Goal: Find specific page/section: Find specific page/section

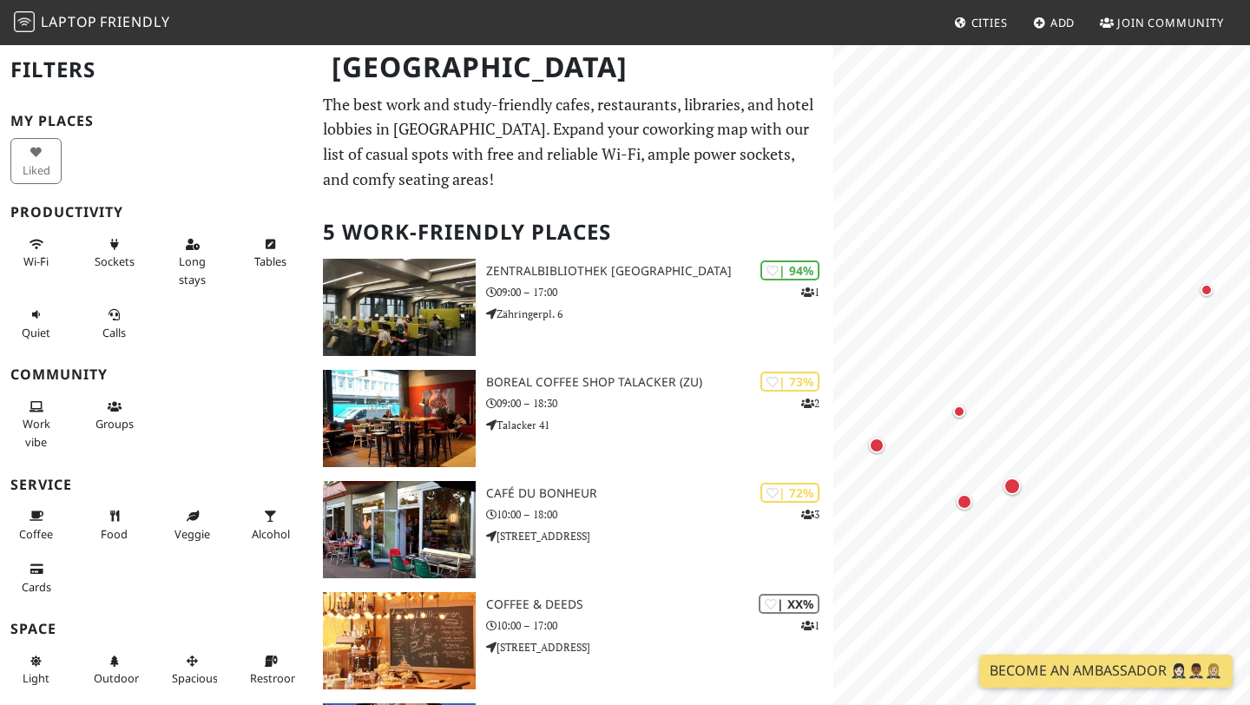
click at [969, 35] on link "Cities" at bounding box center [981, 22] width 68 height 31
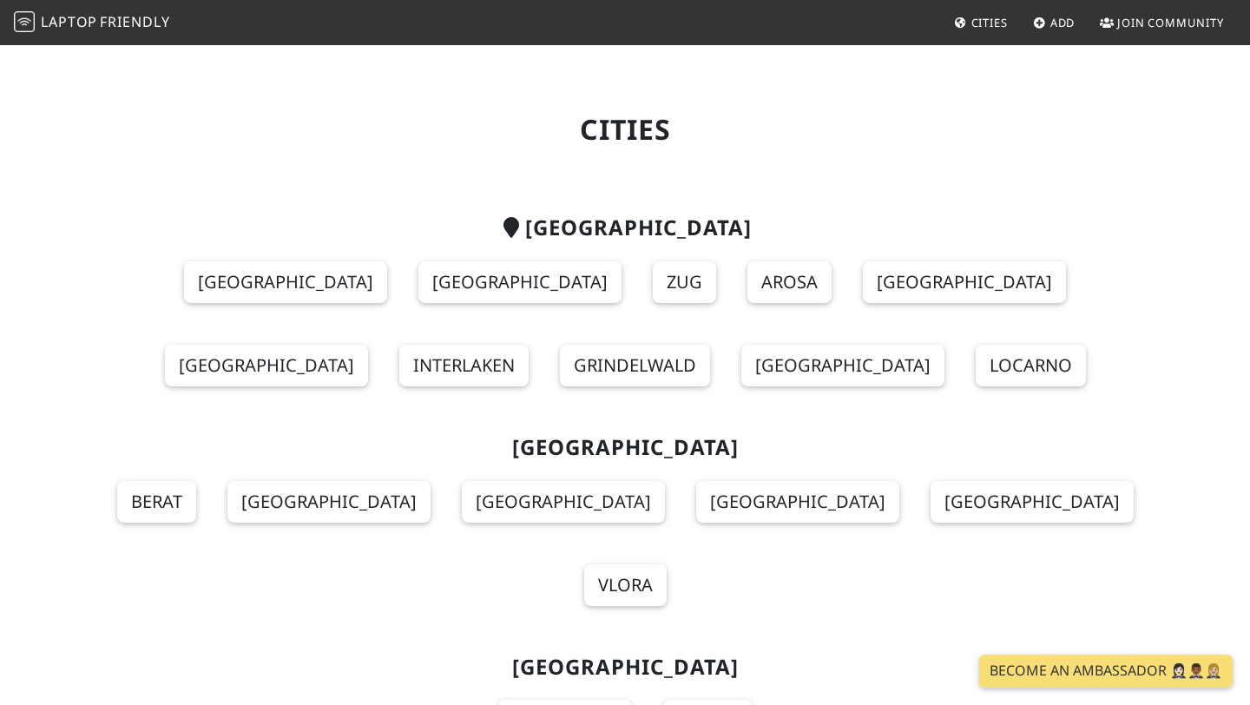
scroll to position [5497, 0]
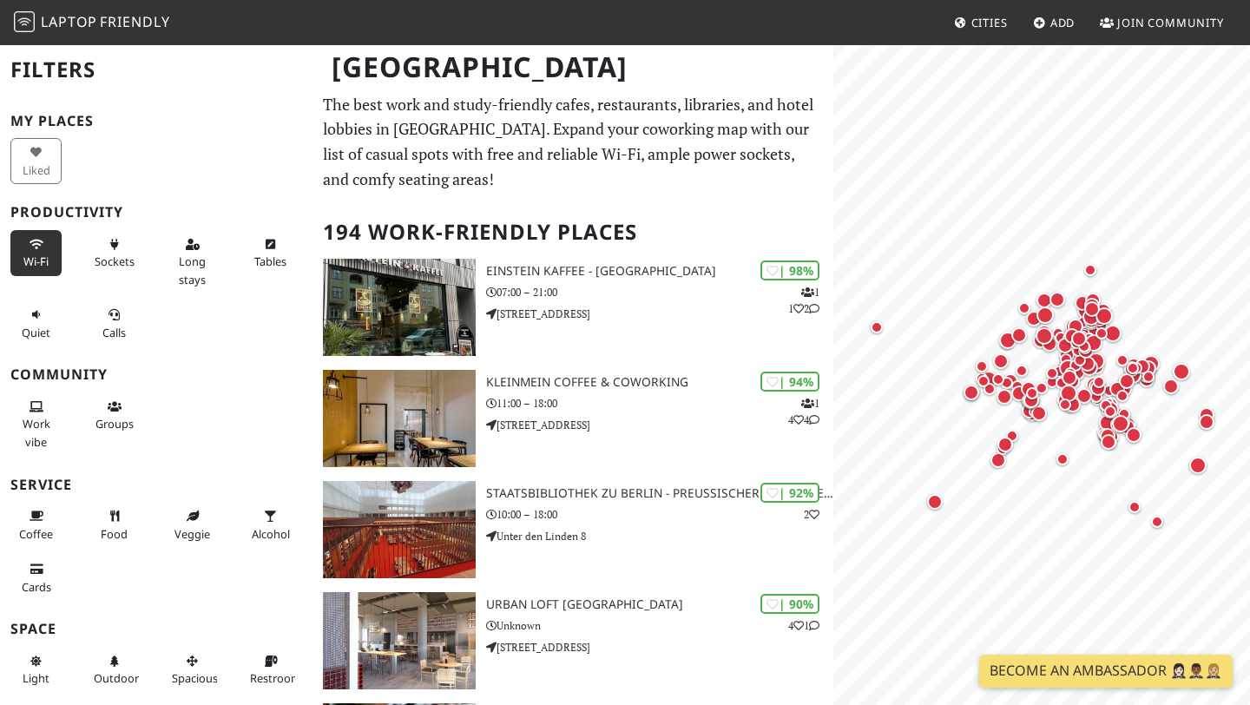
click at [44, 246] on button "Wi-Fi" at bounding box center [35, 253] width 51 height 46
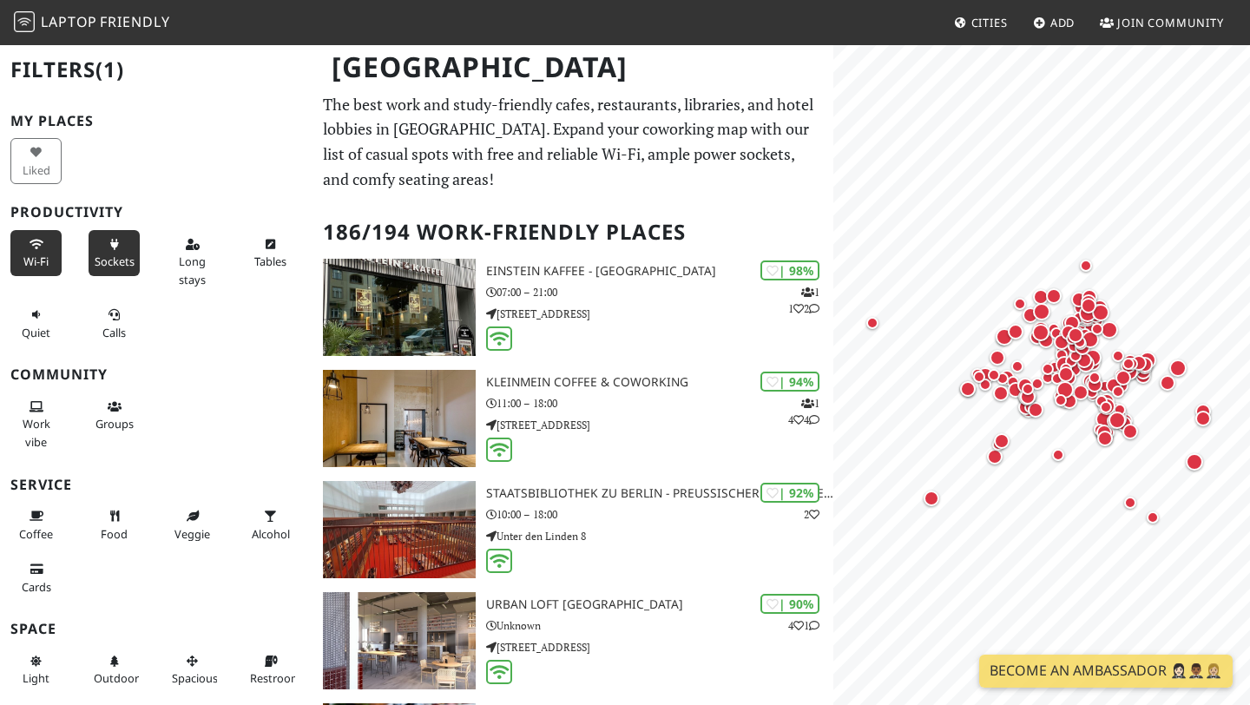
click at [102, 255] on span "Sockets" at bounding box center [115, 262] width 40 height 16
click at [105, 320] on button "Calls" at bounding box center [114, 323] width 51 height 46
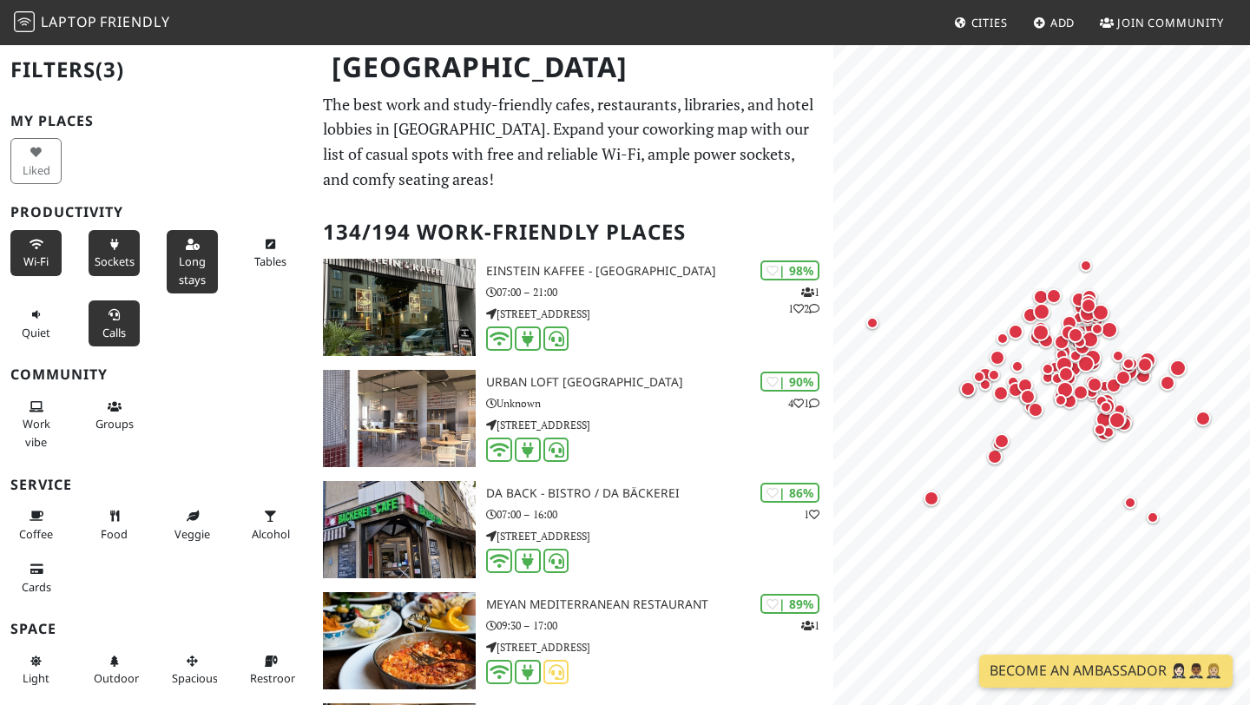
click at [188, 253] on button "Long stays" at bounding box center [192, 261] width 51 height 63
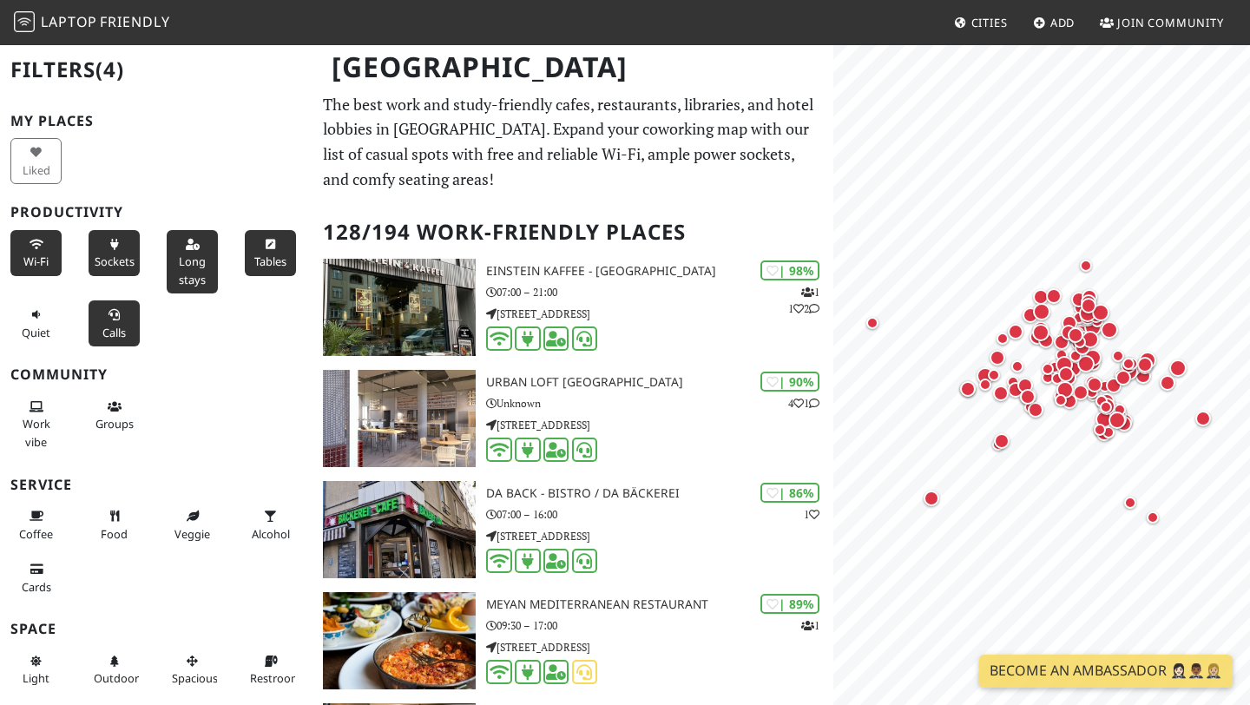
click at [273, 253] on button "Tables" at bounding box center [270, 253] width 51 height 46
